Goal: Task Accomplishment & Management: Use online tool/utility

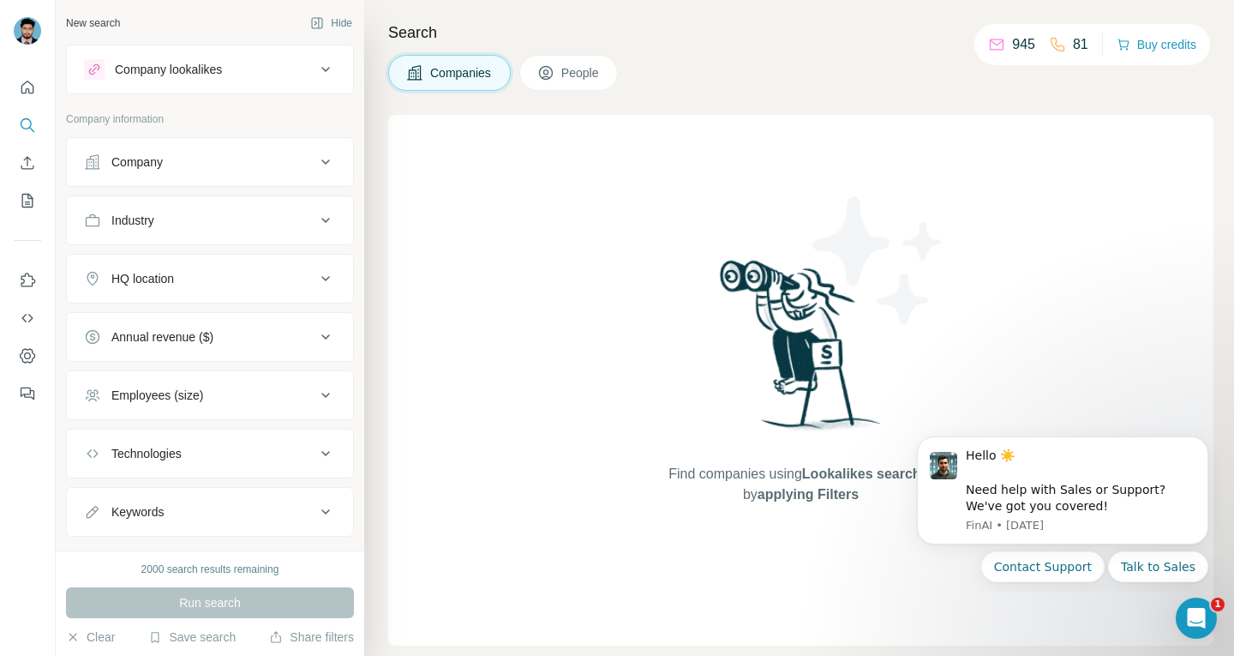
click at [205, 149] on button "Company" at bounding box center [210, 161] width 286 height 41
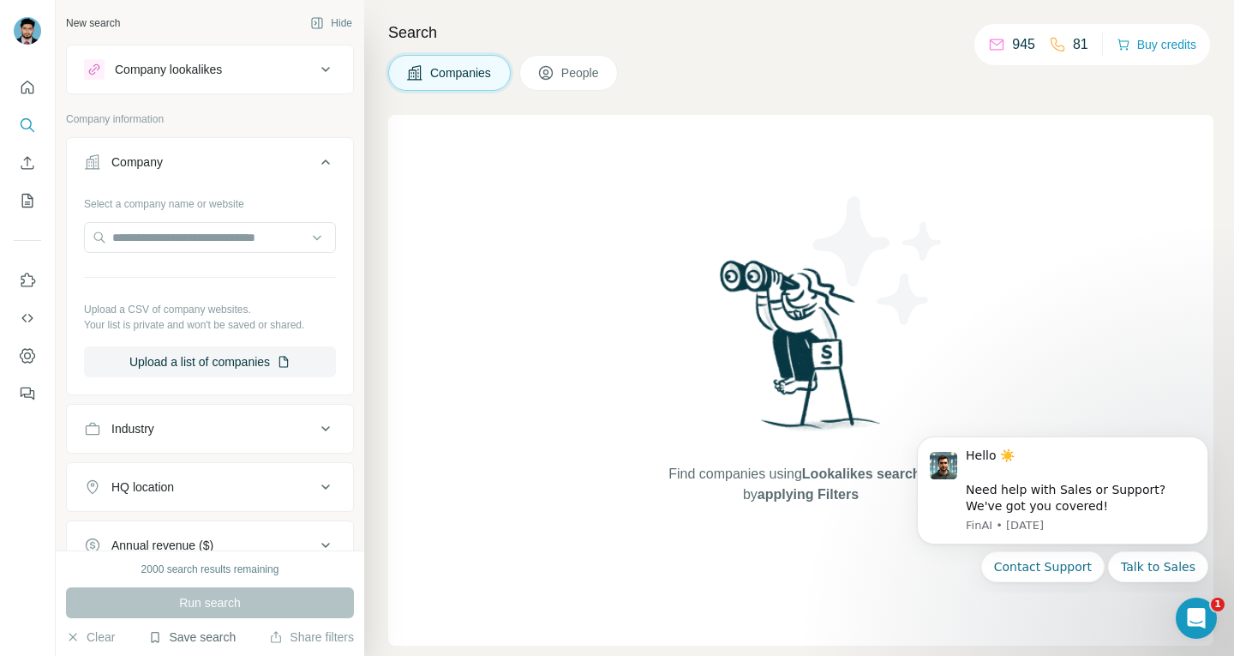
click at [196, 636] on button "Save search" at bounding box center [191, 636] width 87 height 17
click at [232, 600] on div "View my saved searches" at bounding box center [240, 607] width 181 height 34
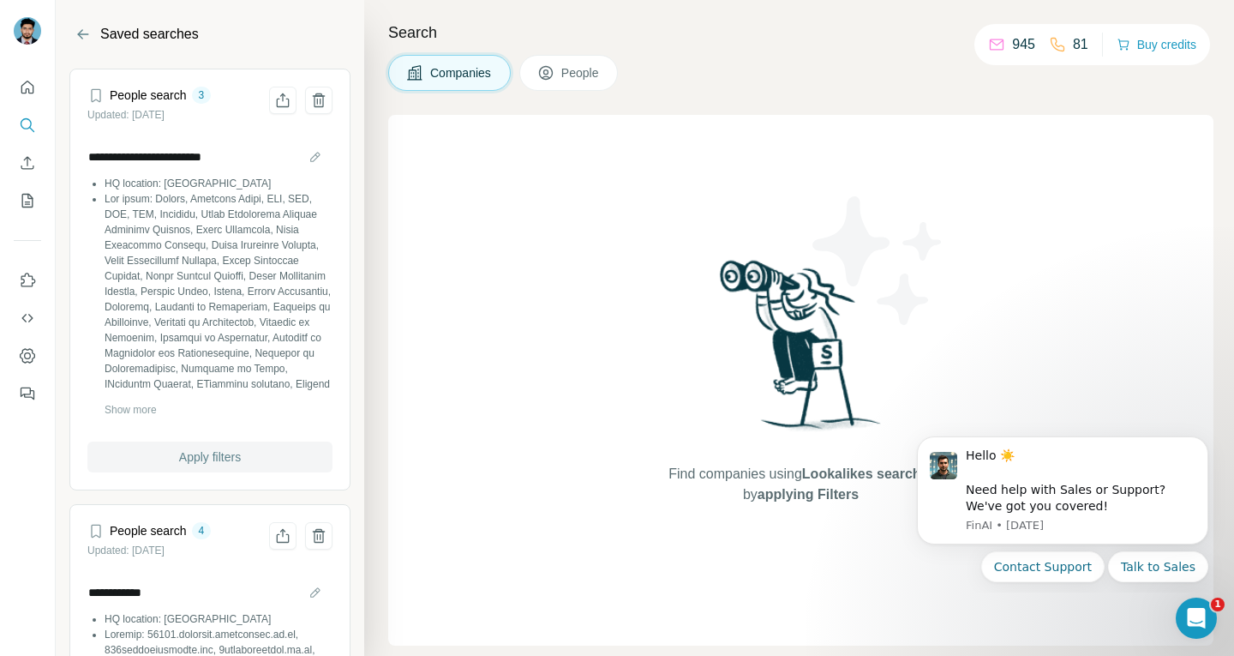
click at [229, 453] on span "Apply filters" at bounding box center [210, 456] width 62 height 17
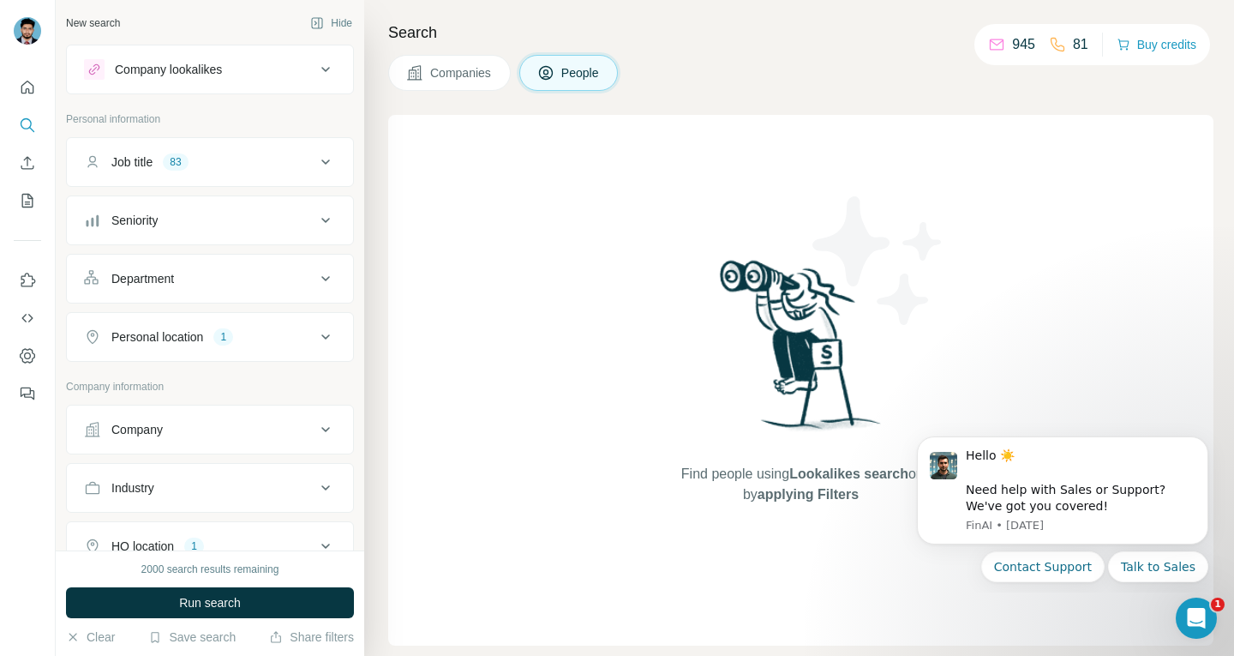
click at [207, 586] on div "2000 search results remaining Run search Clear Save search Share filters" at bounding box center [210, 602] width 309 height 105
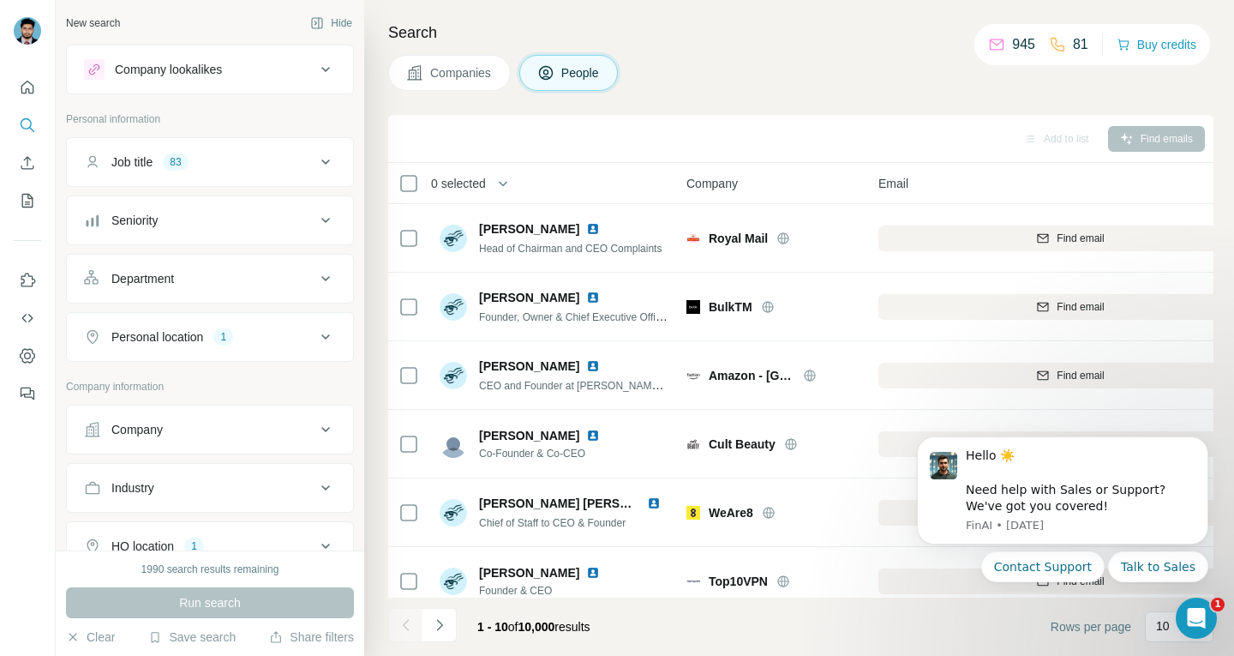
click at [321, 161] on icon at bounding box center [325, 161] width 9 height 5
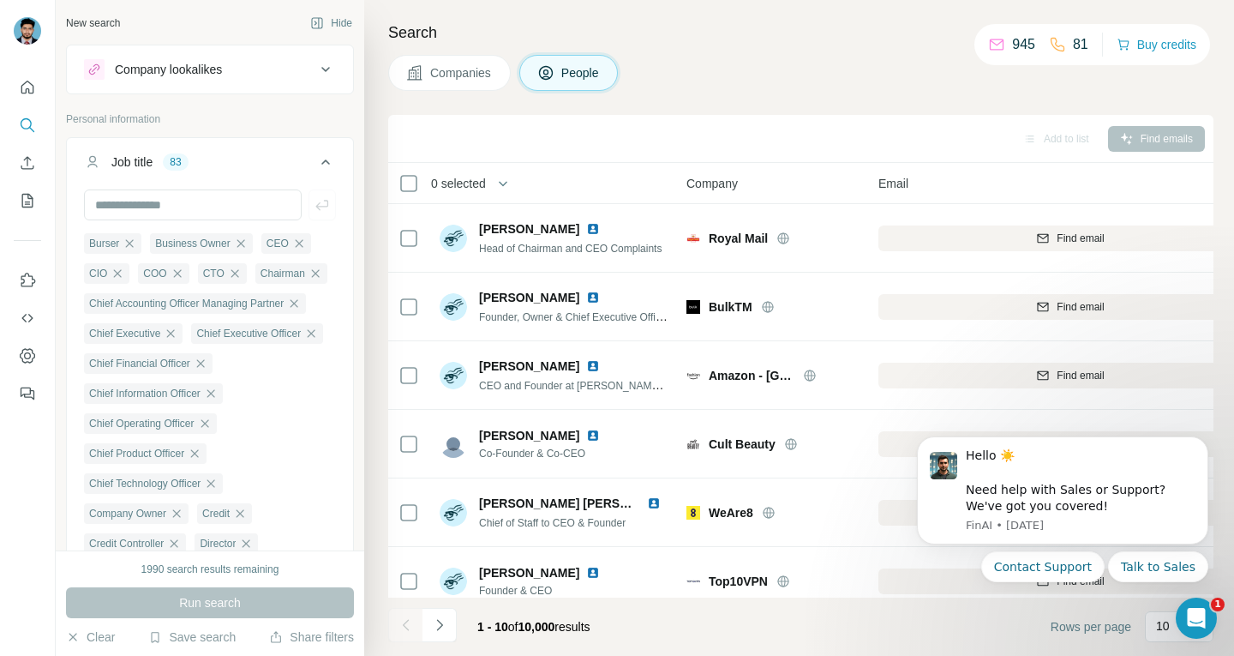
click at [315, 160] on icon at bounding box center [325, 162] width 21 height 21
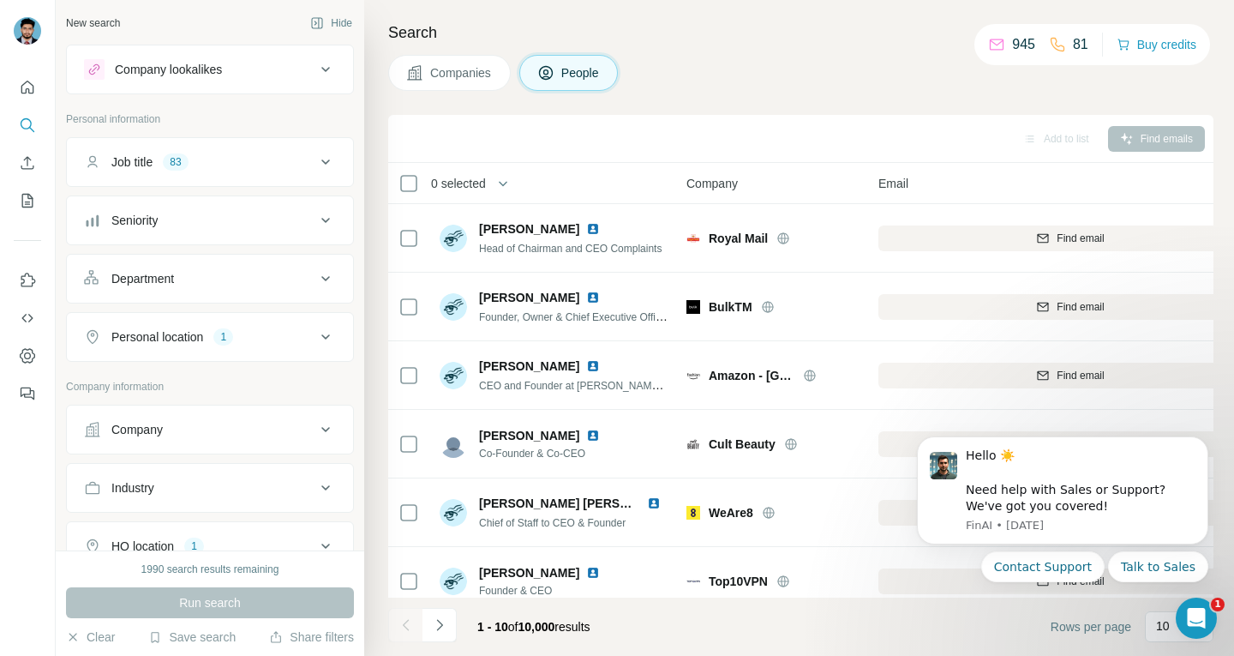
click at [321, 160] on icon at bounding box center [325, 161] width 9 height 5
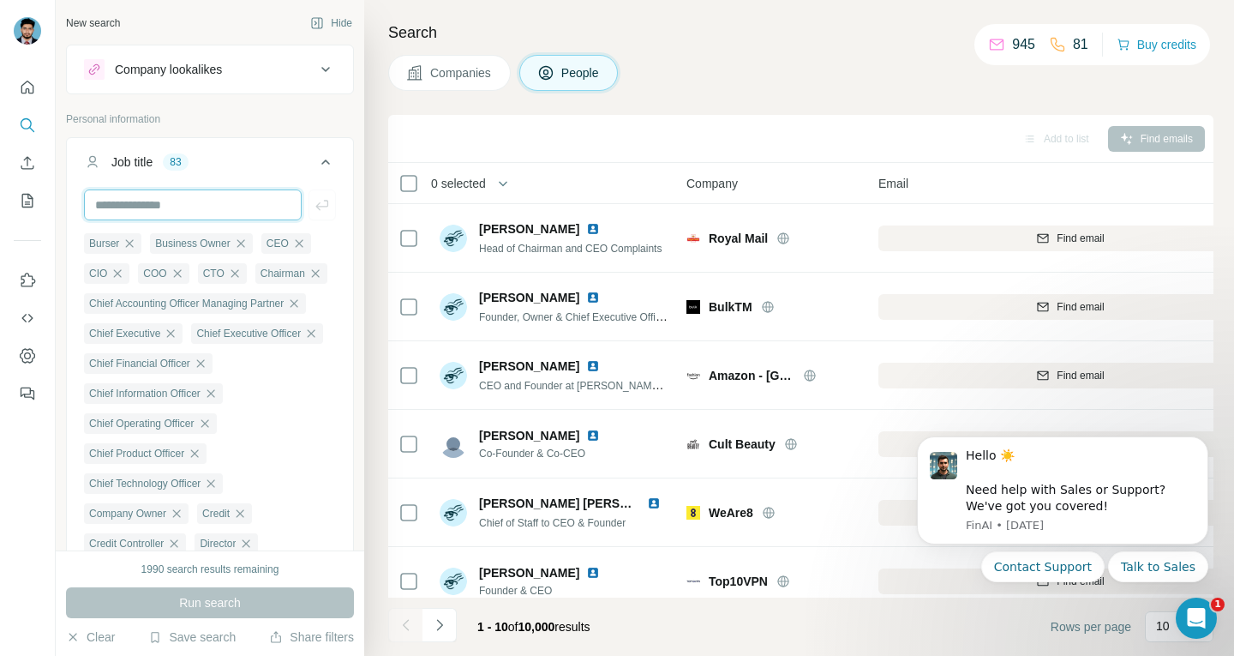
click at [176, 206] on input "text" at bounding box center [193, 204] width 218 height 31
type input "**********"
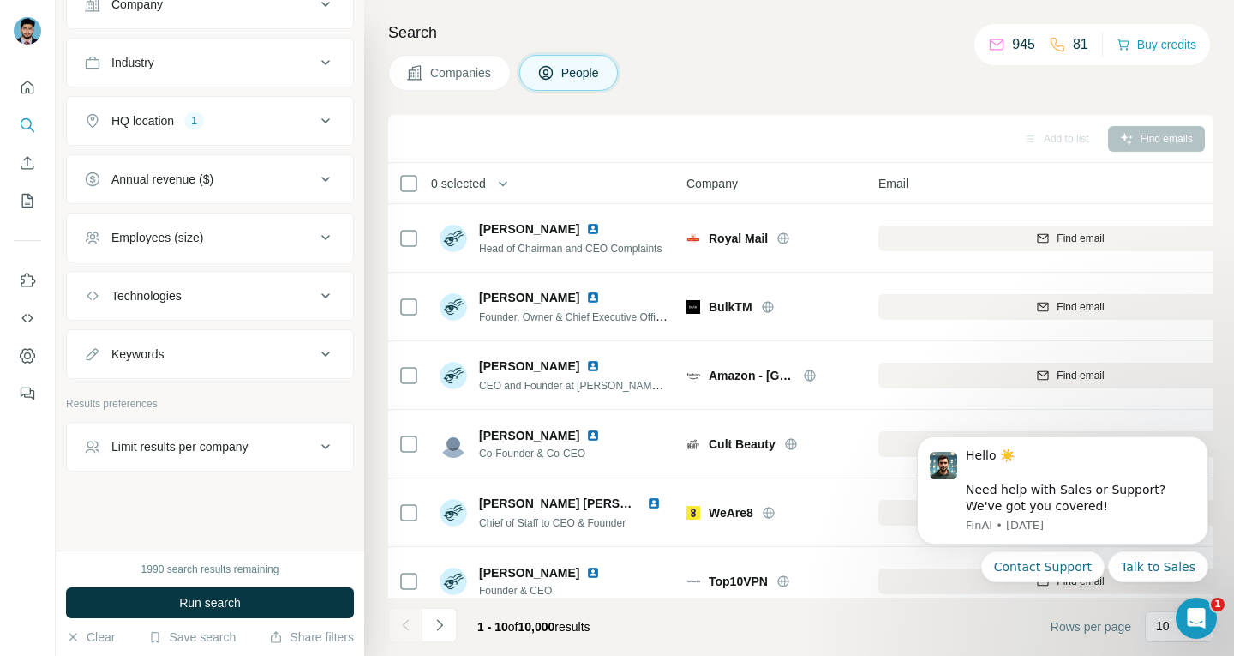
scroll to position [2143, 0]
click at [209, 13] on div "Company" at bounding box center [199, 4] width 231 height 17
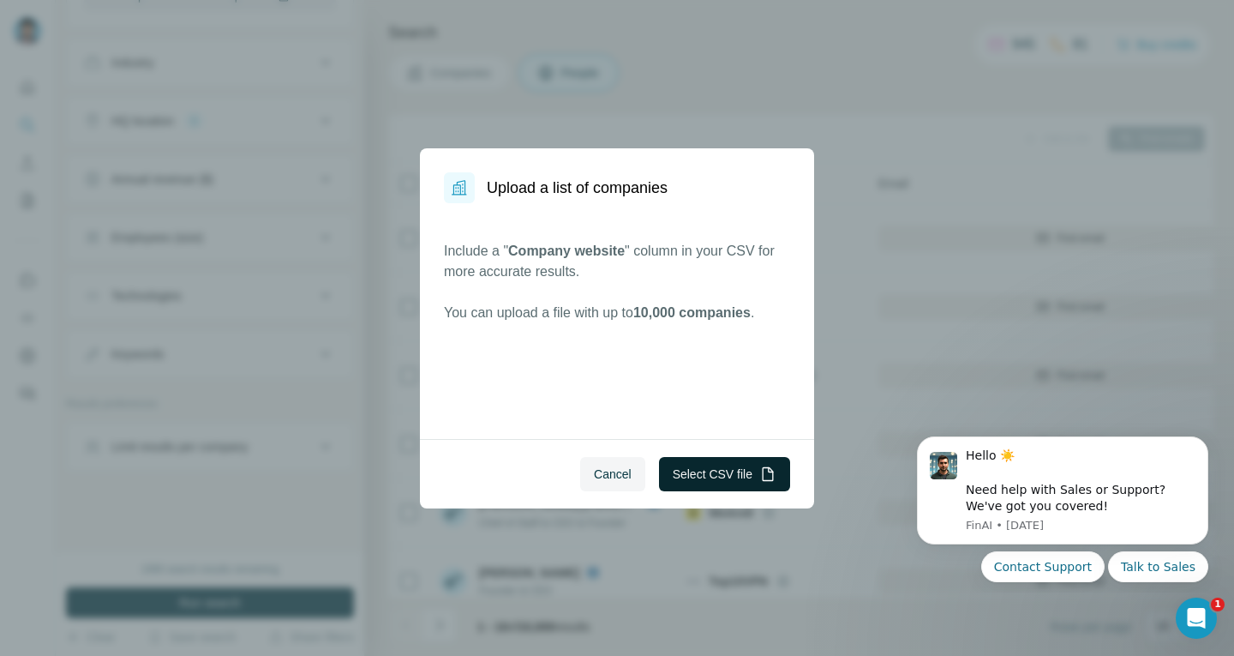
click at [691, 475] on button "Select CSV file" at bounding box center [724, 474] width 131 height 34
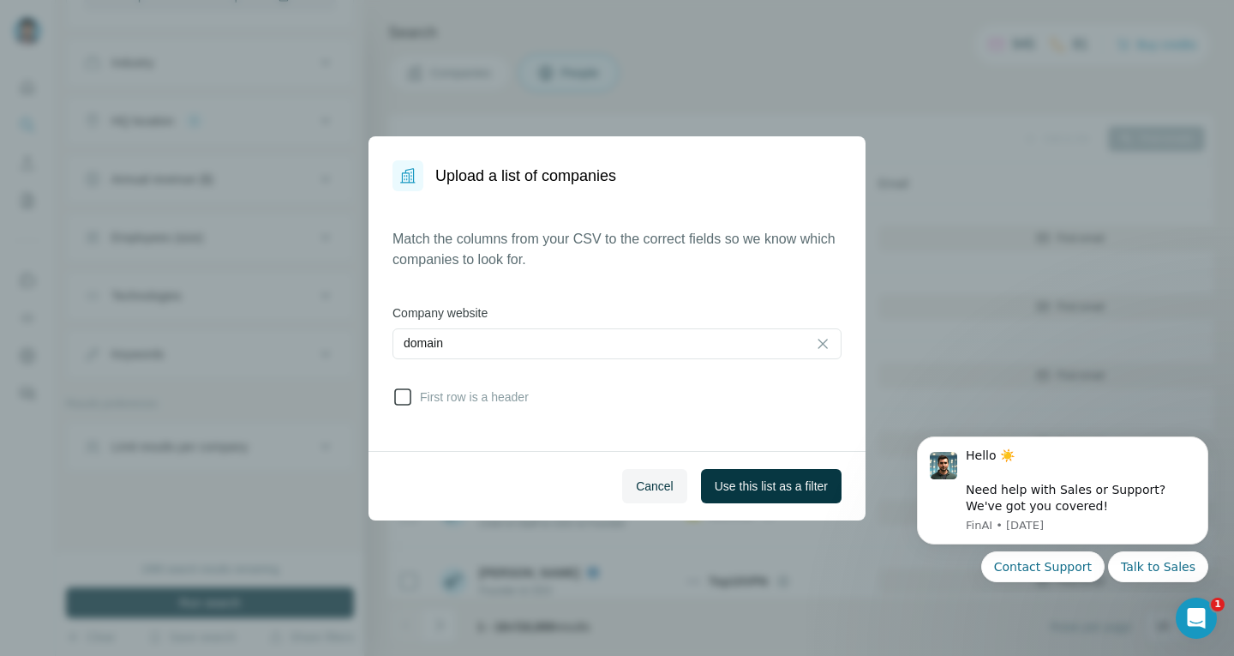
click at [441, 399] on span "First row is a header" at bounding box center [471, 396] width 116 height 17
click at [766, 479] on span "Use this list as a filter" at bounding box center [771, 485] width 113 height 17
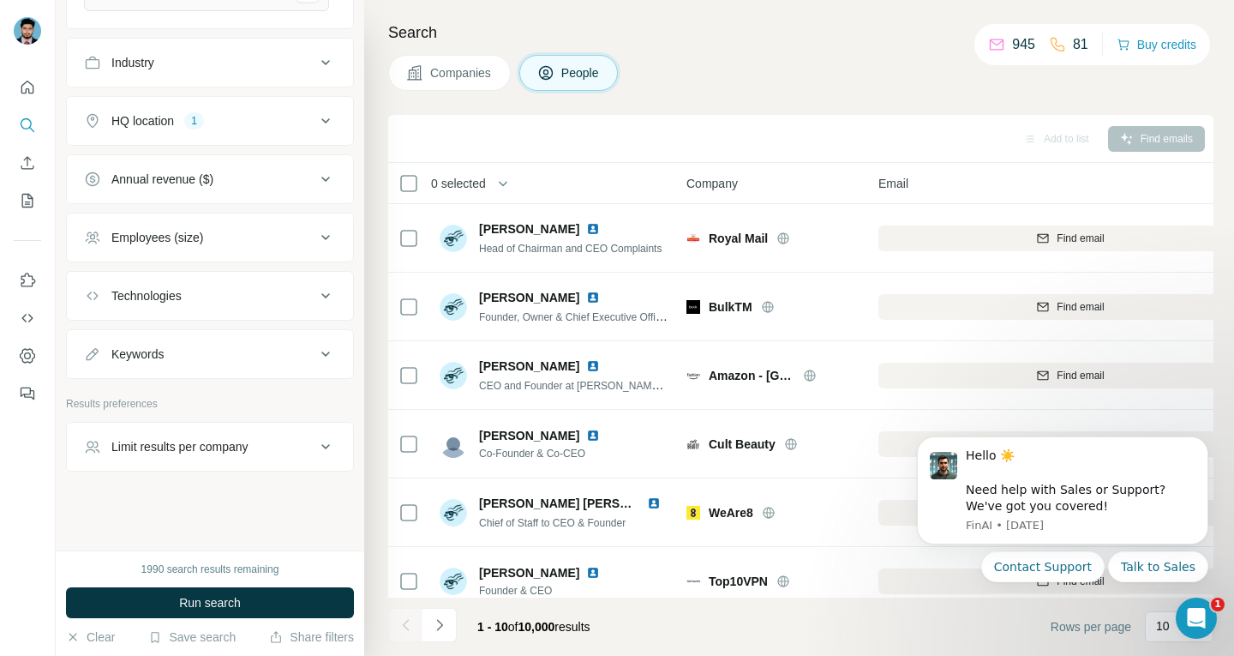
scroll to position [2613, 0]
click at [223, 592] on button "Run search" at bounding box center [210, 602] width 288 height 31
click at [223, 592] on div "Run search" at bounding box center [210, 602] width 288 height 31
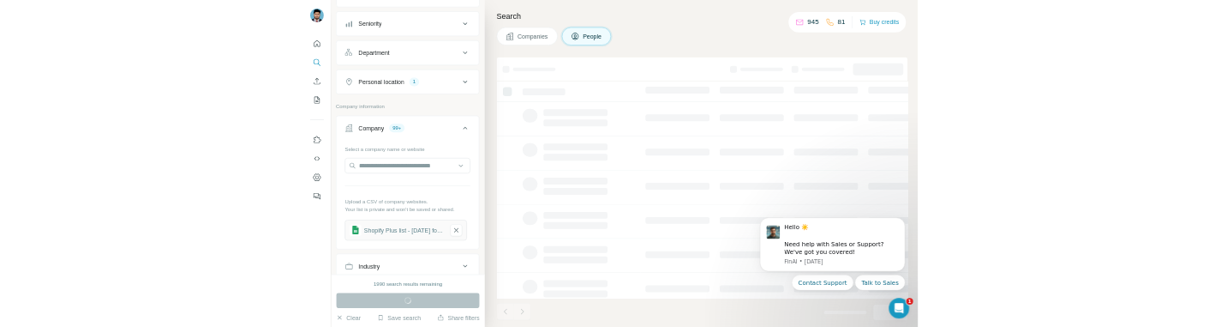
scroll to position [1670, 0]
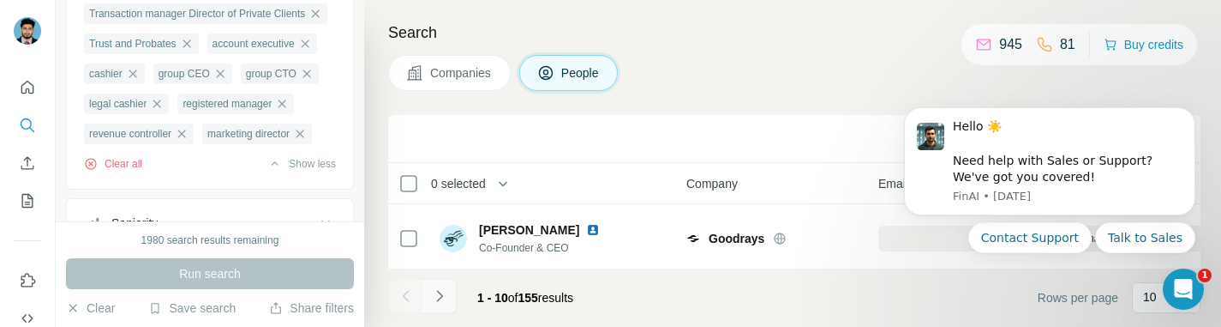
click at [447, 297] on icon "Navigate to next page" at bounding box center [439, 295] width 17 height 17
drag, startPoint x: 894, startPoint y: 321, endPoint x: 304, endPoint y: 315, distance: 589.7
click at [304, 315] on button "Share filters" at bounding box center [311, 307] width 85 height 17
